Goal: Task Accomplishment & Management: Manage account settings

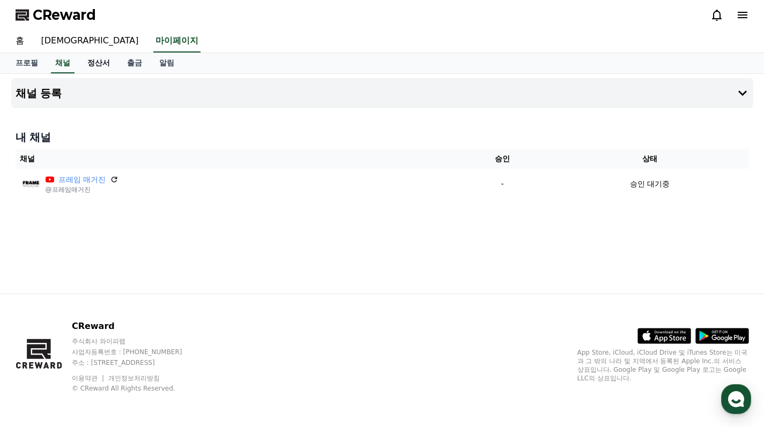
click at [90, 63] on link "정산서" at bounding box center [99, 63] width 40 height 20
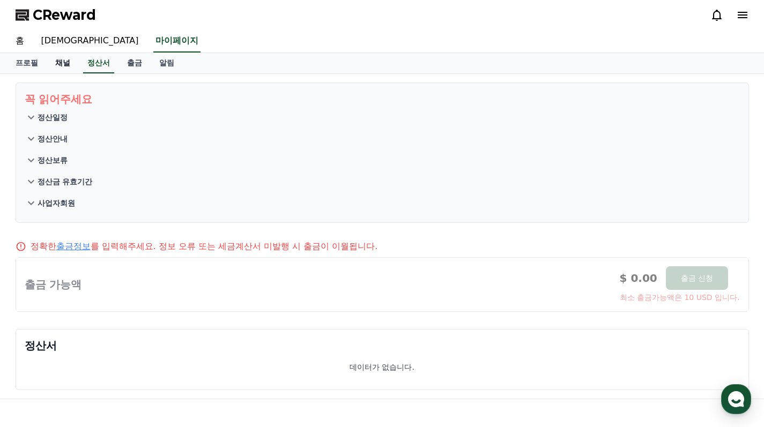
click at [63, 64] on link "채널" at bounding box center [63, 63] width 32 height 20
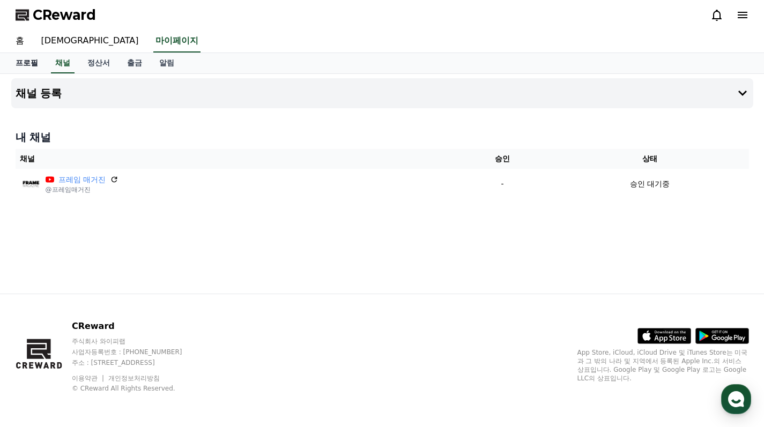
click at [17, 64] on link "프로필" at bounding box center [27, 63] width 40 height 20
select select "**********"
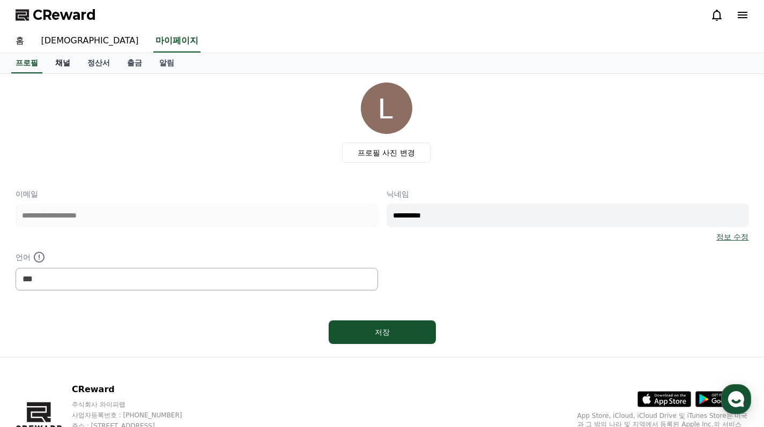
click at [53, 64] on link "채널" at bounding box center [63, 63] width 32 height 20
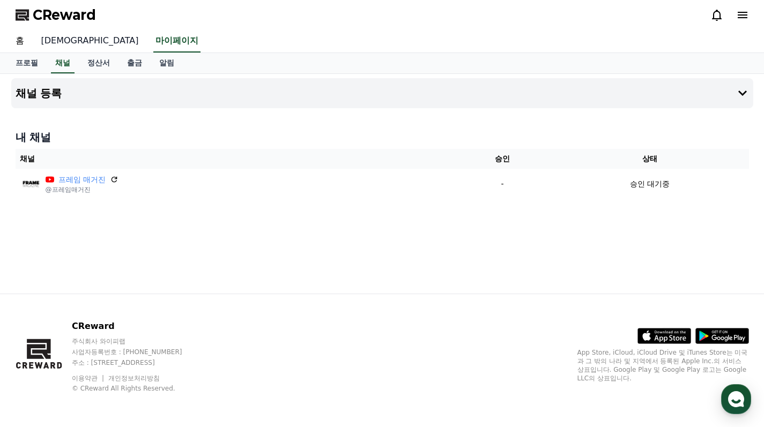
click at [41, 43] on link "[DEMOGRAPHIC_DATA]" at bounding box center [90, 41] width 115 height 23
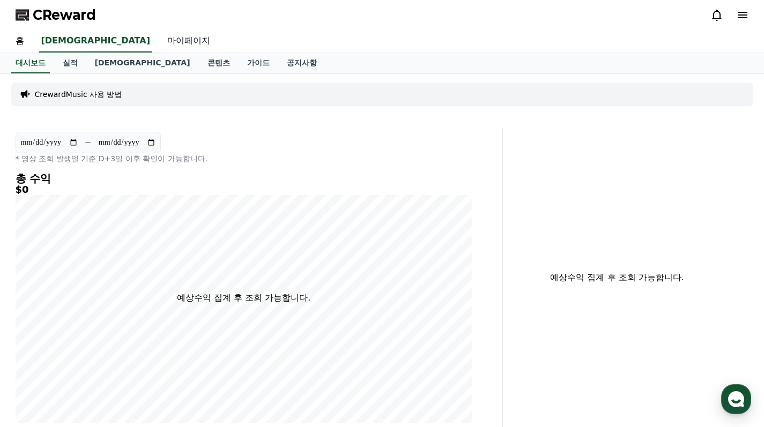
click at [159, 42] on link "마이페이지" at bounding box center [189, 41] width 60 height 23
select select "**********"
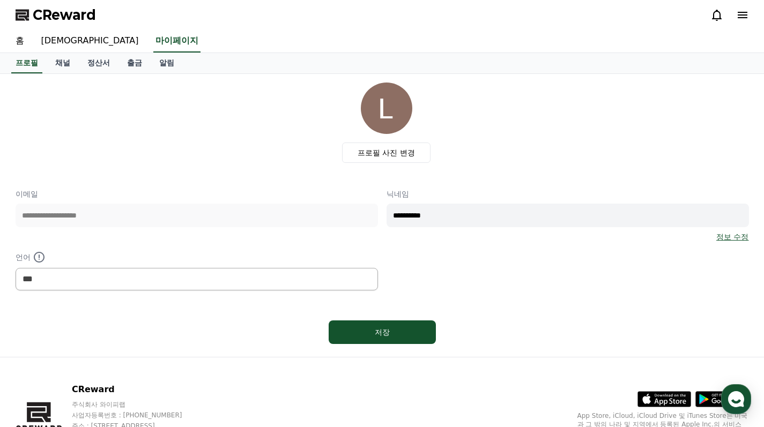
click at [58, 23] on span "CReward" at bounding box center [64, 14] width 63 height 17
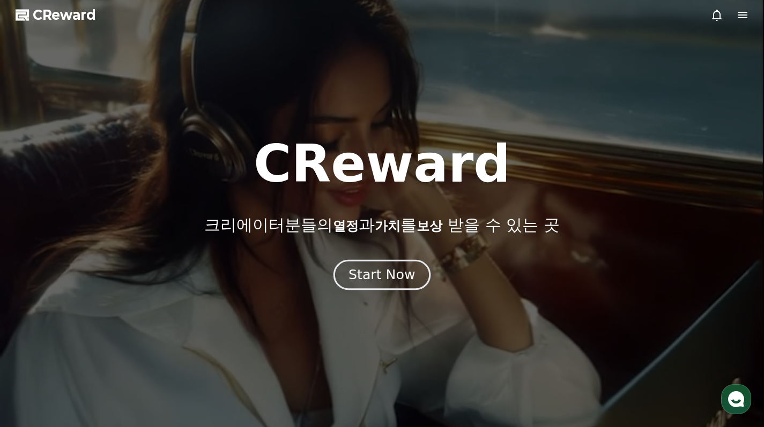
click at [380, 281] on div "Start Now" at bounding box center [382, 275] width 67 height 18
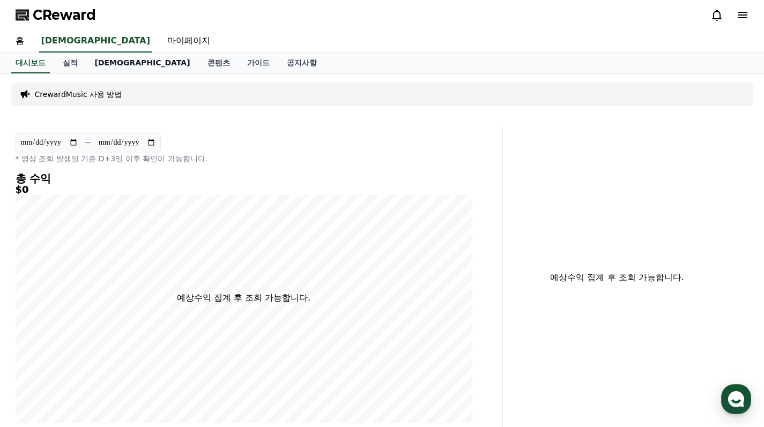
click at [93, 67] on link "[DEMOGRAPHIC_DATA]" at bounding box center [142, 63] width 113 height 20
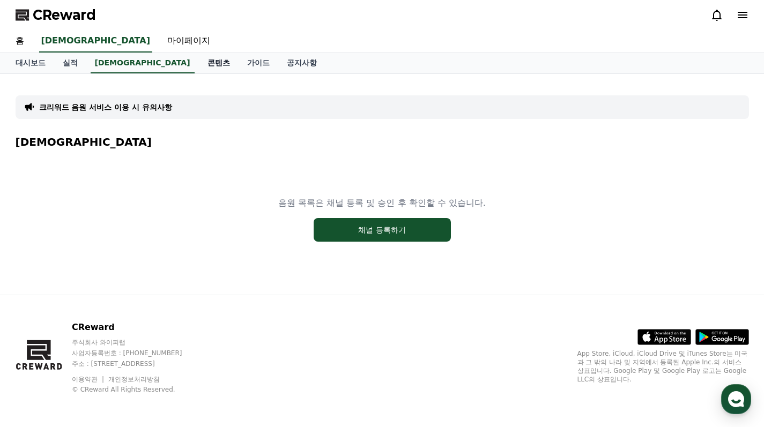
click at [199, 62] on link "콘텐츠" at bounding box center [219, 63] width 40 height 20
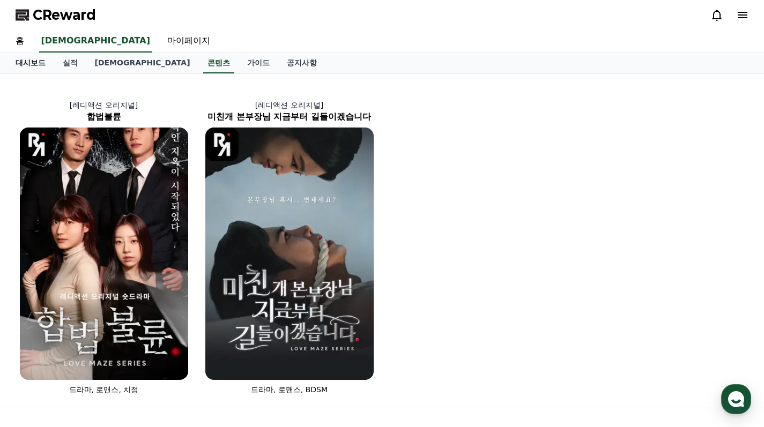
click at [35, 66] on link "대시보드" at bounding box center [30, 63] width 47 height 20
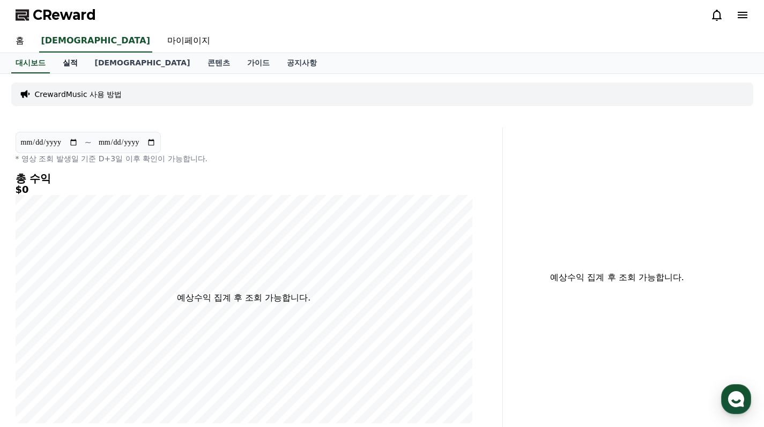
click at [63, 65] on link "실적" at bounding box center [70, 63] width 32 height 20
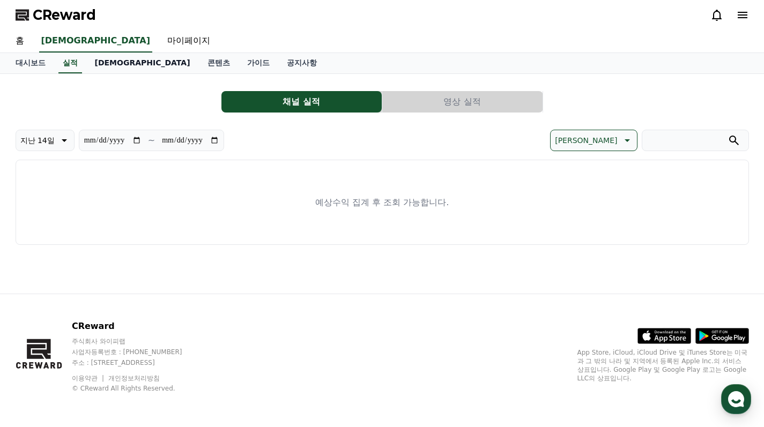
click at [95, 66] on link "[DEMOGRAPHIC_DATA]" at bounding box center [142, 63] width 113 height 20
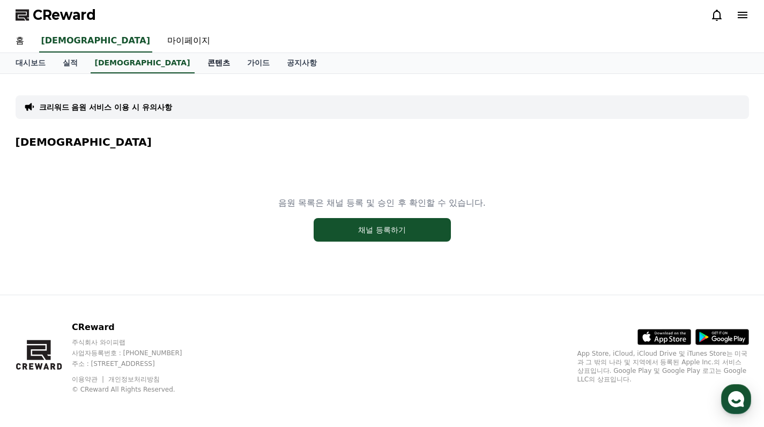
click at [199, 66] on link "콘텐츠" at bounding box center [219, 63] width 40 height 20
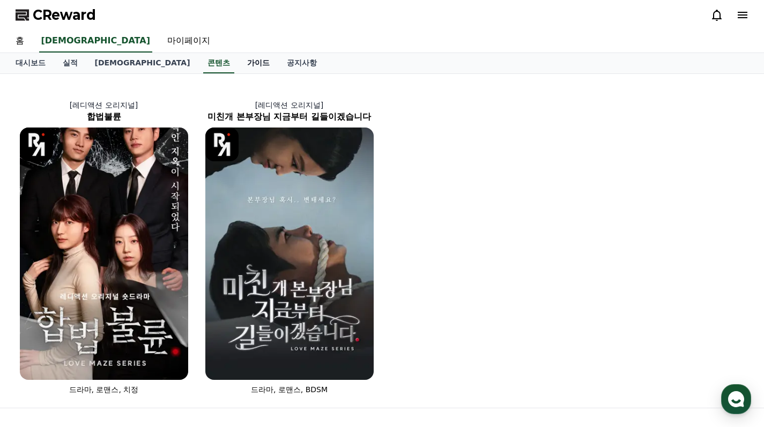
click at [239, 64] on link "가이드" at bounding box center [259, 63] width 40 height 20
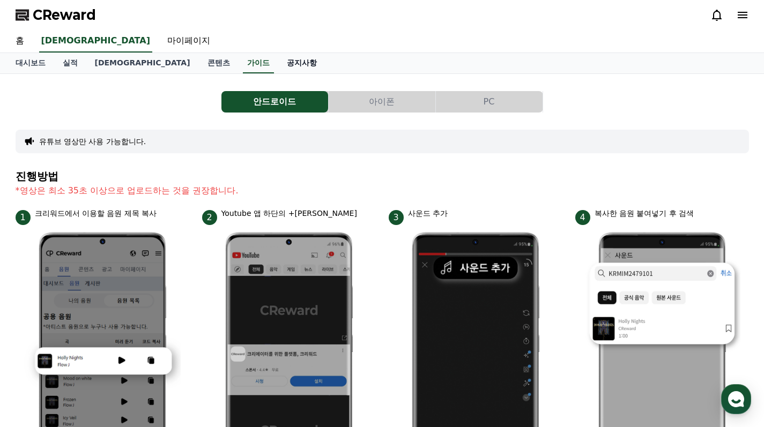
click at [278, 63] on link "공지사항" at bounding box center [301, 63] width 47 height 20
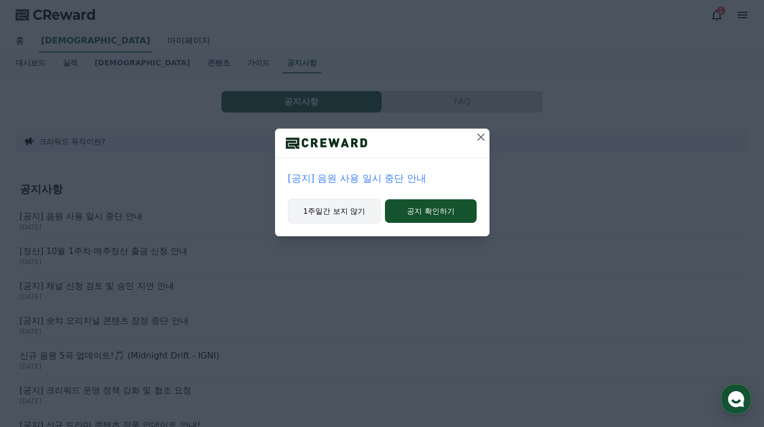
click at [342, 215] on button "1주일간 보지 않기" at bounding box center [334, 211] width 93 height 25
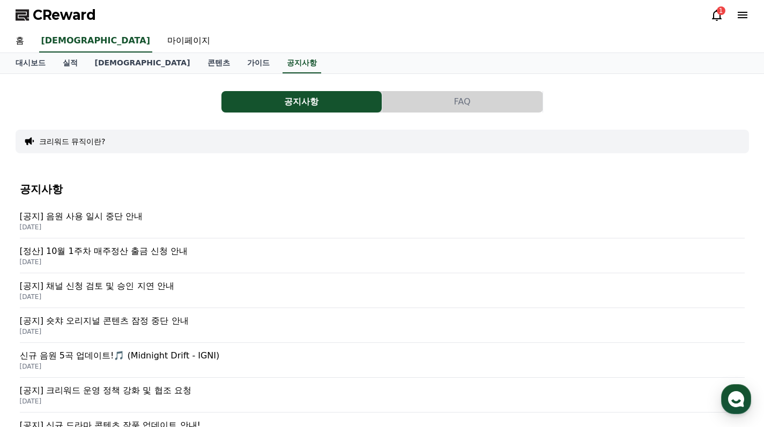
click at [102, 221] on p "[공지] 음원 사용 일시 중단 안내" at bounding box center [382, 216] width 725 height 13
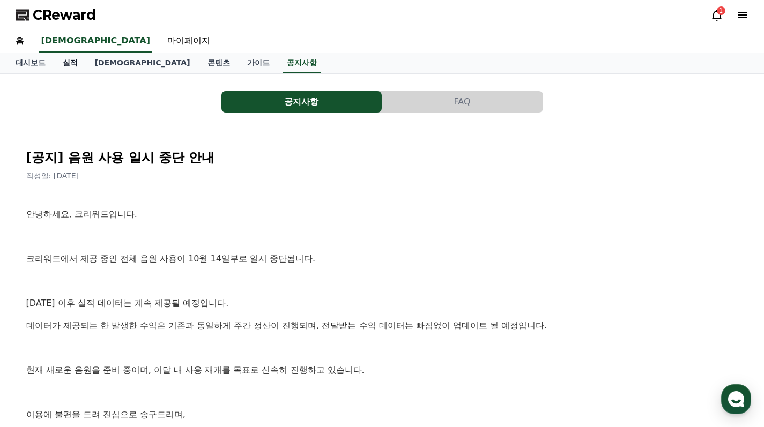
click at [69, 63] on link "실적" at bounding box center [70, 63] width 32 height 20
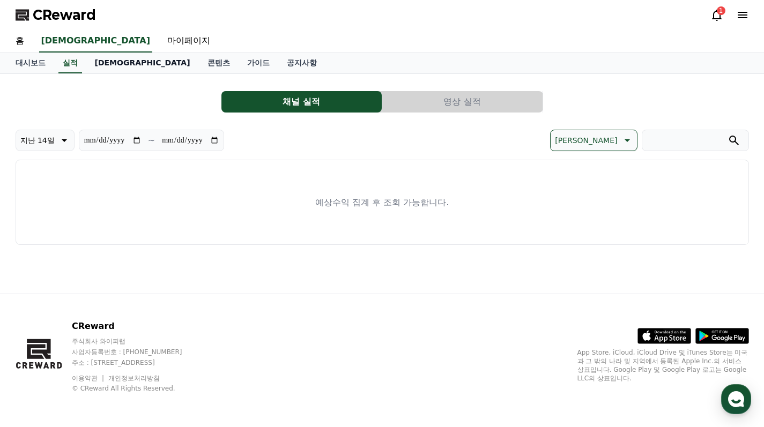
click at [92, 64] on link "[DEMOGRAPHIC_DATA]" at bounding box center [142, 63] width 113 height 20
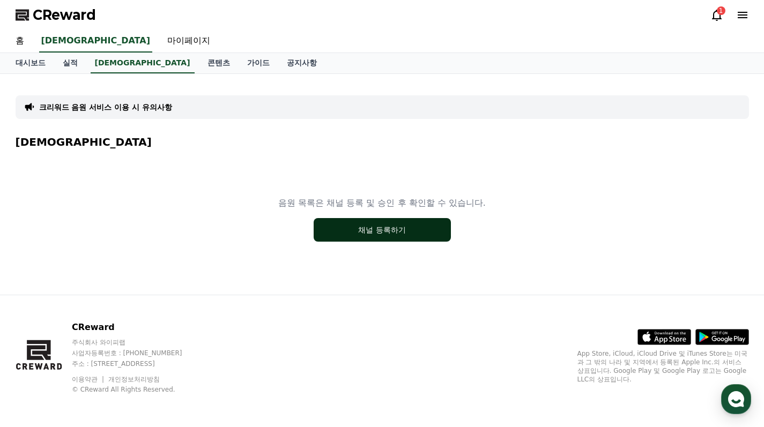
click at [356, 227] on button "채널 등록하기" at bounding box center [382, 230] width 137 height 24
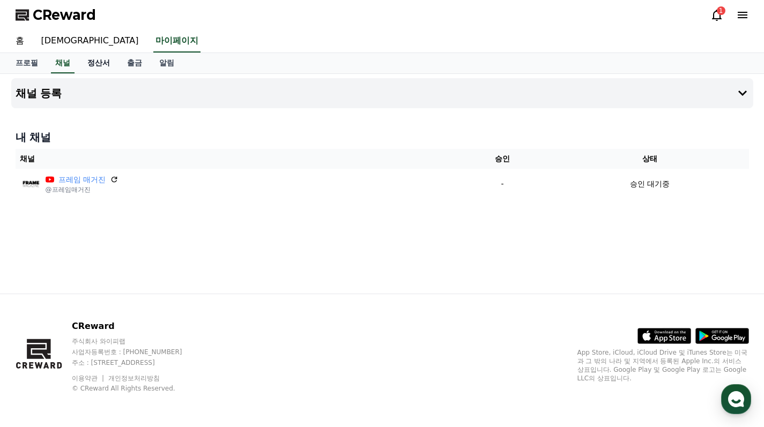
click at [91, 64] on link "정산서" at bounding box center [99, 63] width 40 height 20
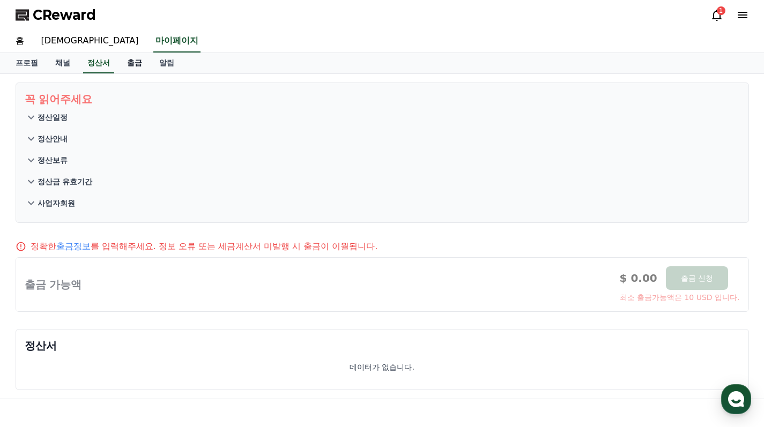
click at [119, 68] on link "출금" at bounding box center [135, 63] width 32 height 20
